Goal: Find specific page/section

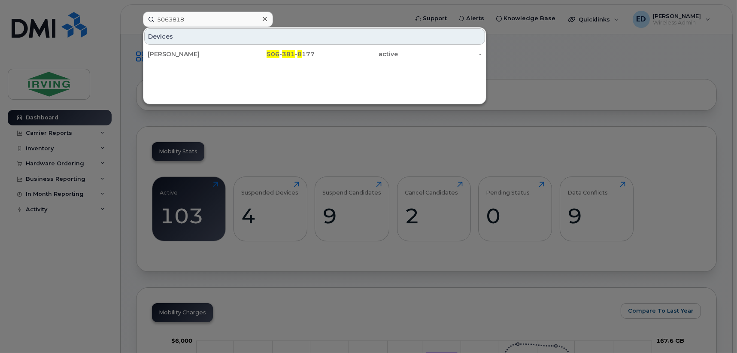
click at [264, 18] on icon at bounding box center [265, 19] width 4 height 4
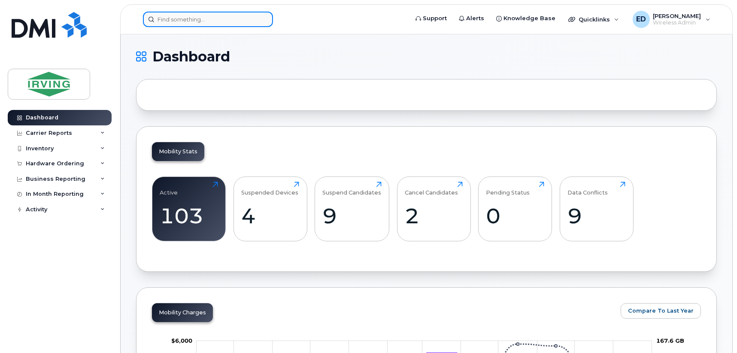
click at [227, 21] on input at bounding box center [208, 19] width 130 height 15
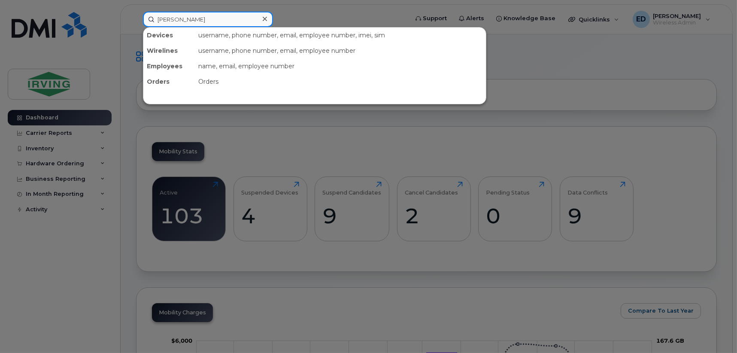
type input "[PERSON_NAME]"
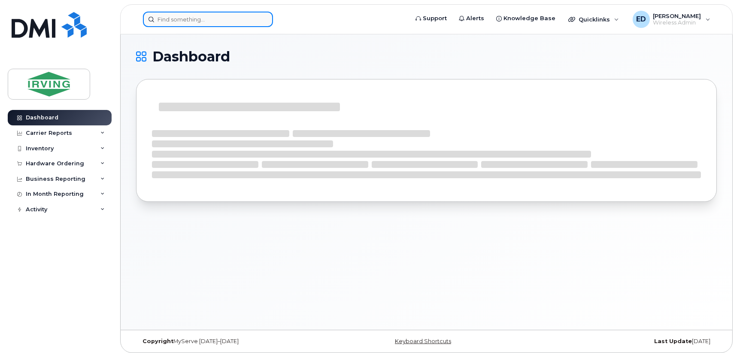
click at [226, 21] on input at bounding box center [208, 19] width 130 height 15
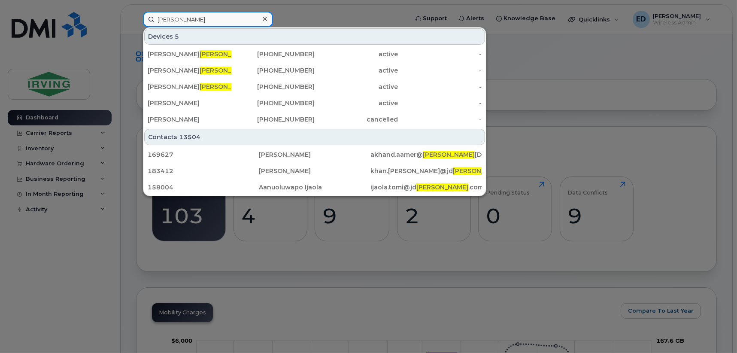
type input "[PERSON_NAME]"
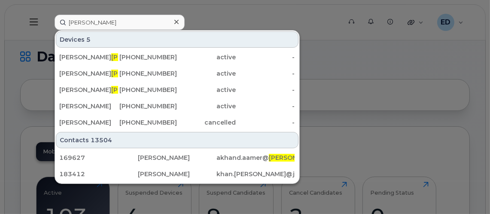
click at [356, 96] on div at bounding box center [245, 107] width 490 height 214
